Goal: Use online tool/utility: Utilize a website feature to perform a specific function

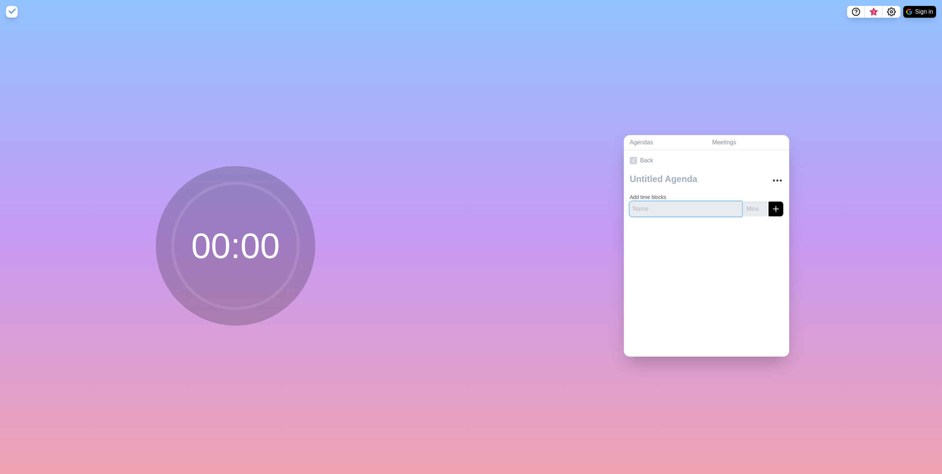
click at [686, 208] on input "text" at bounding box center [686, 209] width 112 height 15
click at [772, 208] on button "submit" at bounding box center [776, 209] width 15 height 15
click at [755, 206] on input "-1" at bounding box center [756, 209] width 24 height 15
click at [757, 207] on input "-2" at bounding box center [756, 209] width 24 height 15
click at [757, 205] on input "-1" at bounding box center [756, 209] width 24 height 15
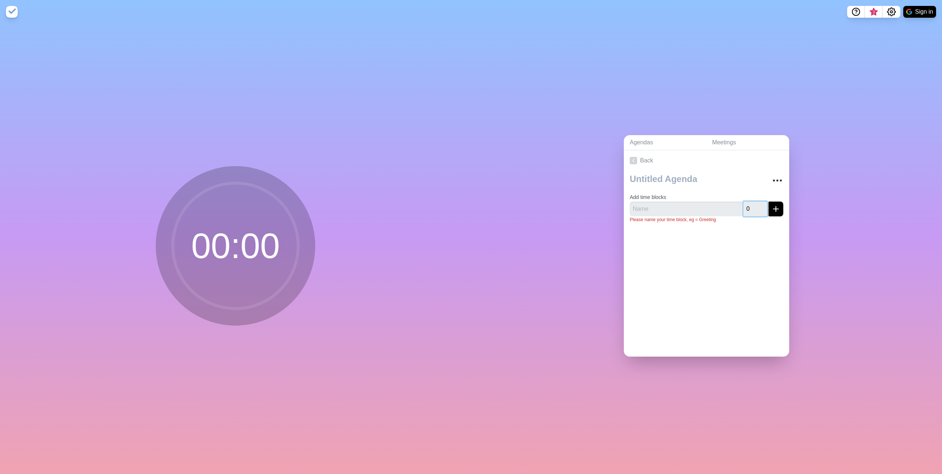
click at [757, 205] on input "0" at bounding box center [756, 209] width 24 height 15
click at [757, 205] on input "1" at bounding box center [756, 209] width 24 height 15
type input "2"
click at [757, 205] on input "2" at bounding box center [756, 209] width 24 height 15
click at [772, 209] on icon "submit" at bounding box center [776, 209] width 9 height 9
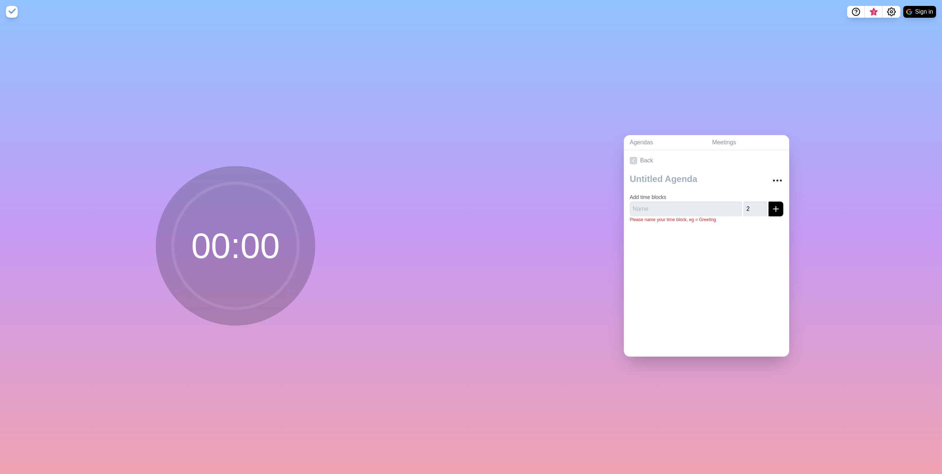
click at [736, 254] on div at bounding box center [706, 244] width 165 height 30
click at [664, 206] on input "text" at bounding box center [686, 209] width 112 height 15
type input "tg"
click at [694, 289] on div "Back Add time blocks tg 2 Please name your time block, eg = Greeting" at bounding box center [706, 253] width 165 height 206
click at [773, 203] on button "submit" at bounding box center [776, 209] width 15 height 15
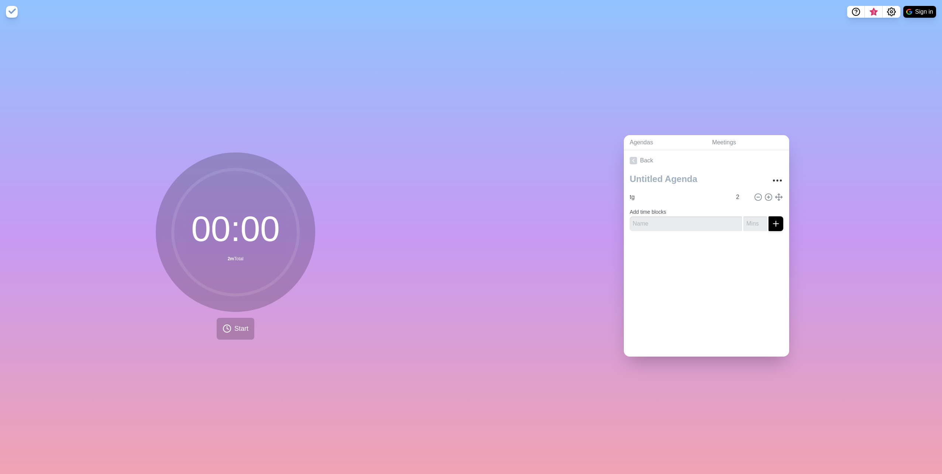
click at [185, 220] on circle at bounding box center [236, 232] width 126 height 126
click at [220, 333] on button "Start" at bounding box center [236, 329] width 38 height 22
click at [263, 327] on rect at bounding box center [265, 328] width 9 height 9
drag, startPoint x: 687, startPoint y: 191, endPoint x: 728, endPoint y: 189, distance: 40.7
click at [733, 190] on input "2" at bounding box center [742, 197] width 18 height 15
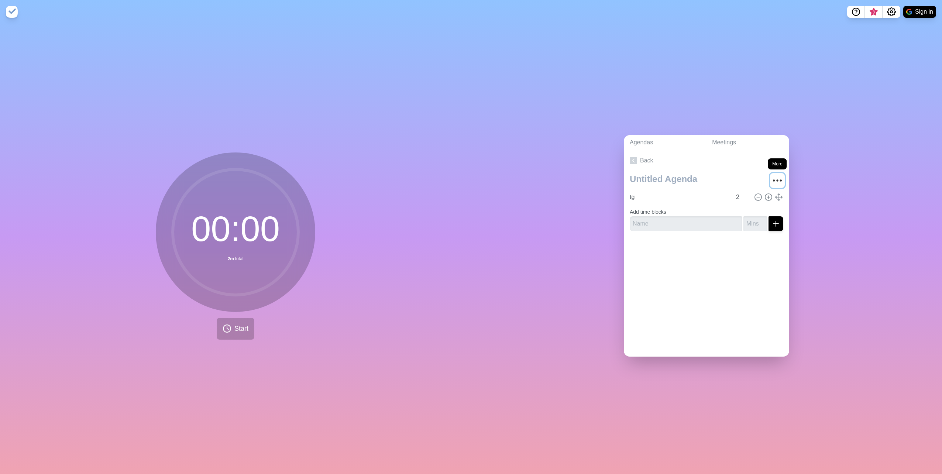
click at [772, 182] on icon "More" at bounding box center [778, 181] width 12 height 12
click at [741, 218] on p "Delete agenda" at bounding box center [751, 221] width 38 height 9
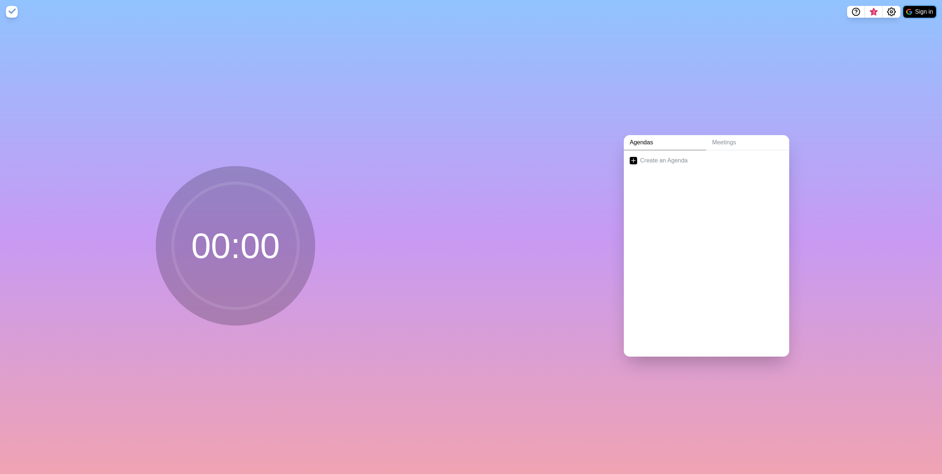
click at [932, 9] on button "Sign in" at bounding box center [920, 12] width 33 height 12
click at [650, 195] on div at bounding box center [706, 186] width 165 height 30
click at [736, 143] on link "Meetings" at bounding box center [747, 142] width 83 height 15
click at [674, 138] on link "Agendas" at bounding box center [665, 142] width 82 height 15
click at [661, 161] on link "Create an Agenda" at bounding box center [706, 160] width 165 height 21
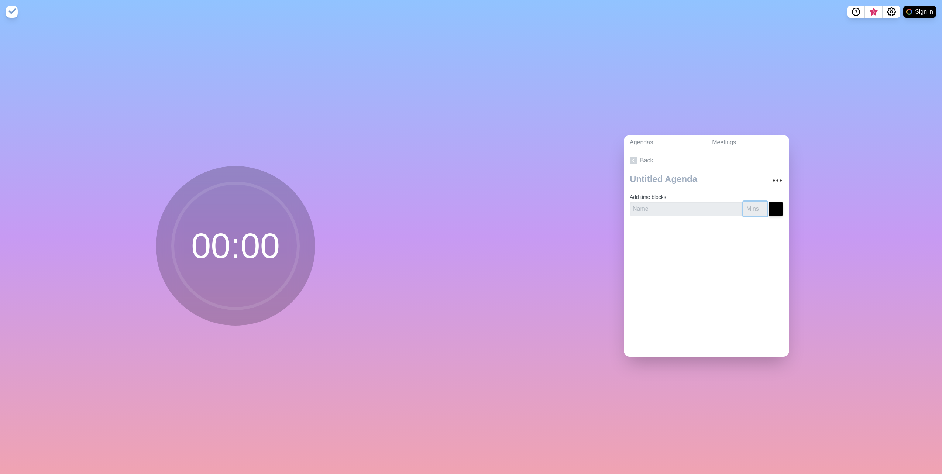
click at [744, 209] on input "number" at bounding box center [756, 209] width 24 height 15
click at [712, 178] on textarea at bounding box center [695, 179] width 137 height 16
click at [772, 175] on icon "More" at bounding box center [778, 181] width 12 height 12
click at [641, 276] on div "Back Clear time blocks Duplicate agenda Delete agenda Archive Add time blocks" at bounding box center [706, 253] width 165 height 206
click at [815, 55] on div "Agendas Meetings Back Clear time blocks Duplicate agenda Delete agenda Archive …" at bounding box center [706, 249] width 471 height 450
